Goal: Find contact information: Find contact information

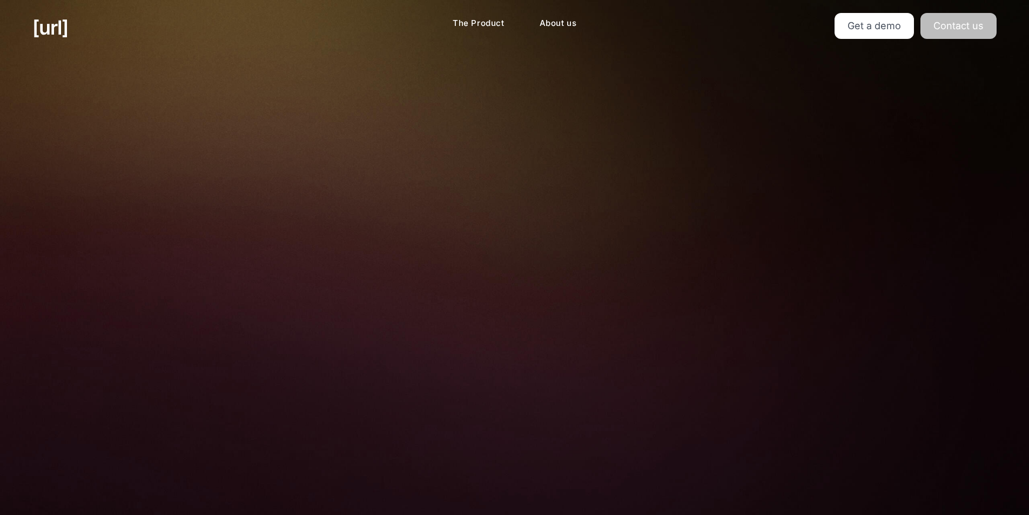
click at [947, 34] on link "Contact us" at bounding box center [958, 26] width 76 height 26
click at [972, 28] on link "Contact us" at bounding box center [958, 26] width 76 height 26
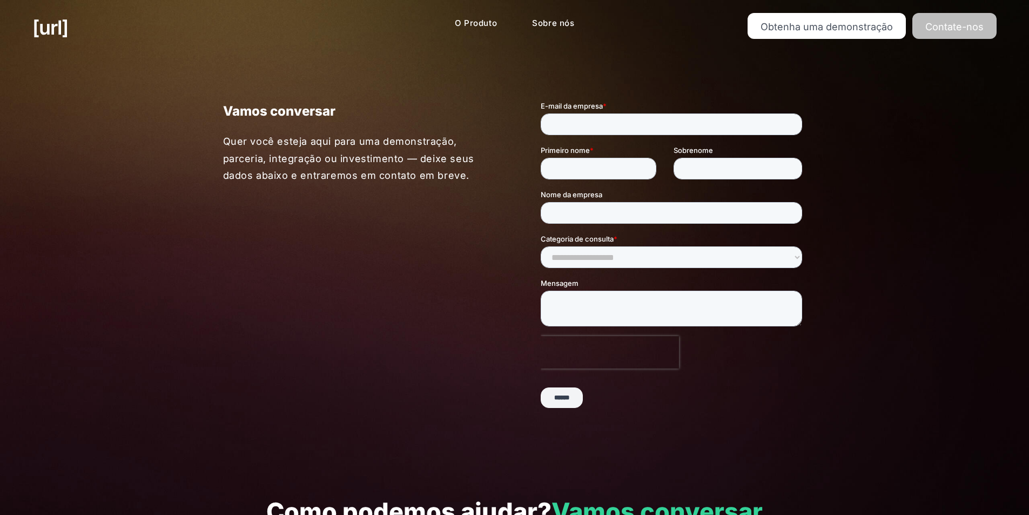
click at [963, 31] on font "Contate-nos" at bounding box center [954, 26] width 58 height 11
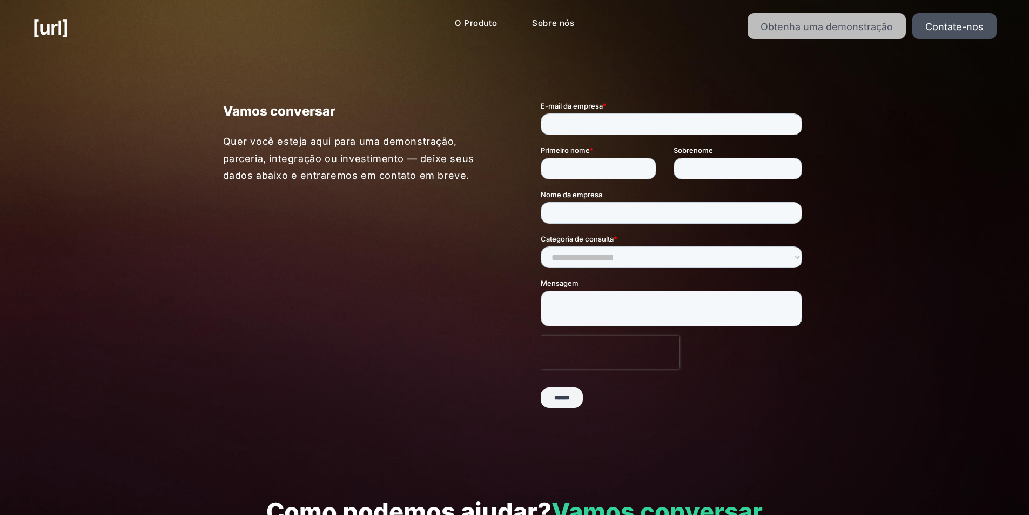
click at [814, 30] on font "Obtenha uma demonstração" at bounding box center [826, 26] width 132 height 11
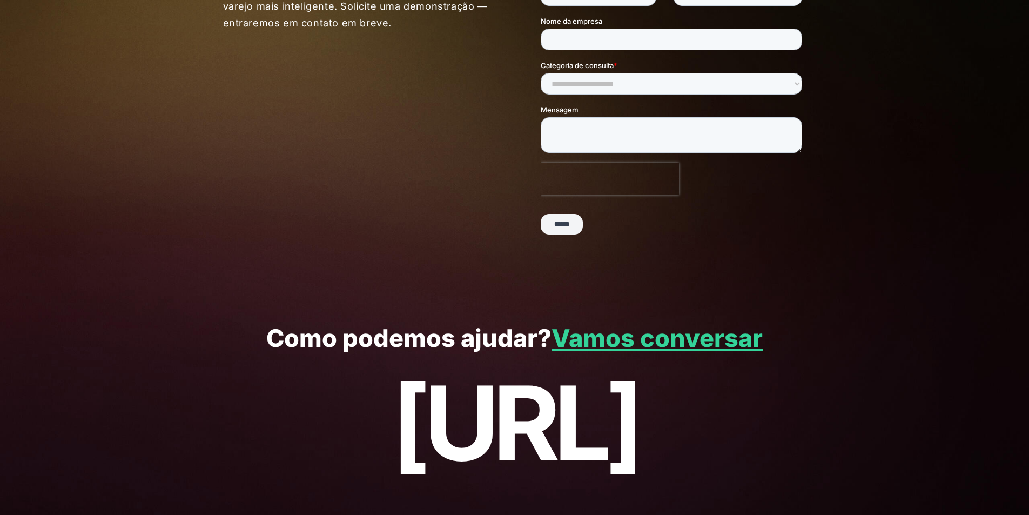
scroll to position [212, 0]
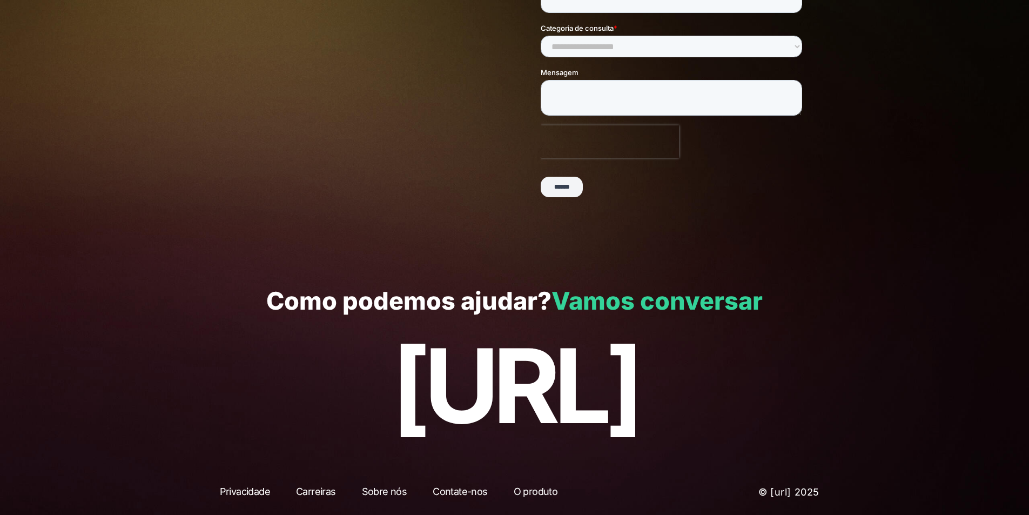
click at [686, 306] on font "Vamos conversar" at bounding box center [656, 301] width 211 height 30
